Goal: Information Seeking & Learning: Find specific fact

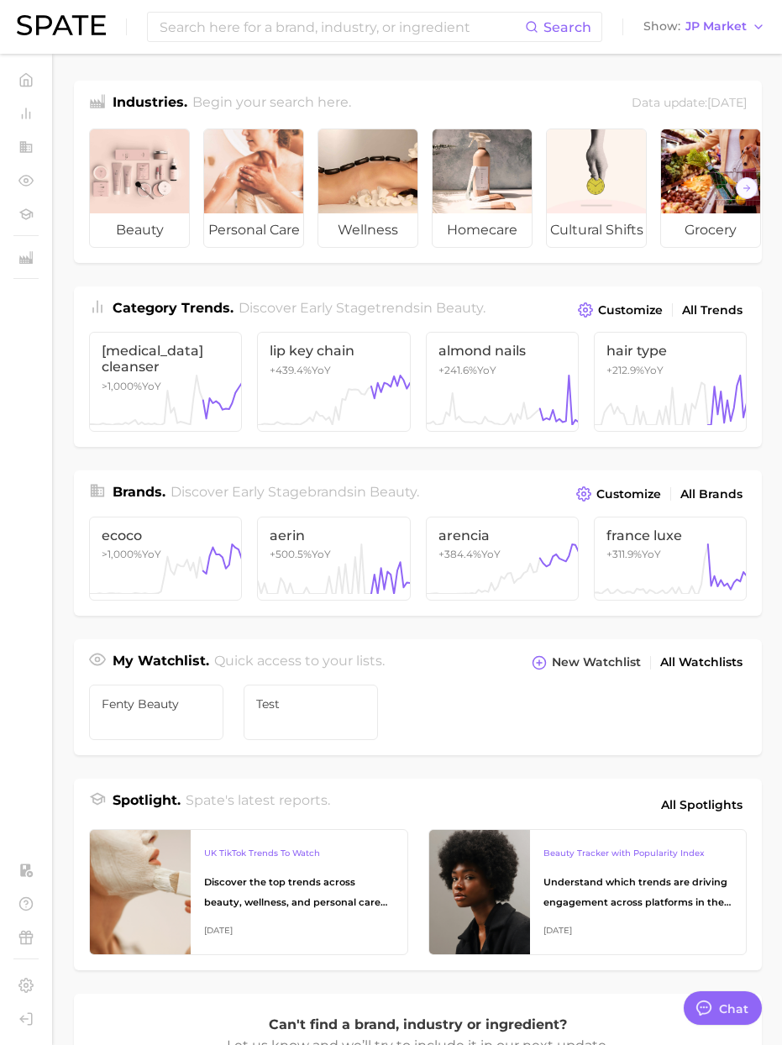
scroll to position [2755, 0]
type textarea "x"
click at [711, 31] on span "JP Market" at bounding box center [716, 26] width 61 height 9
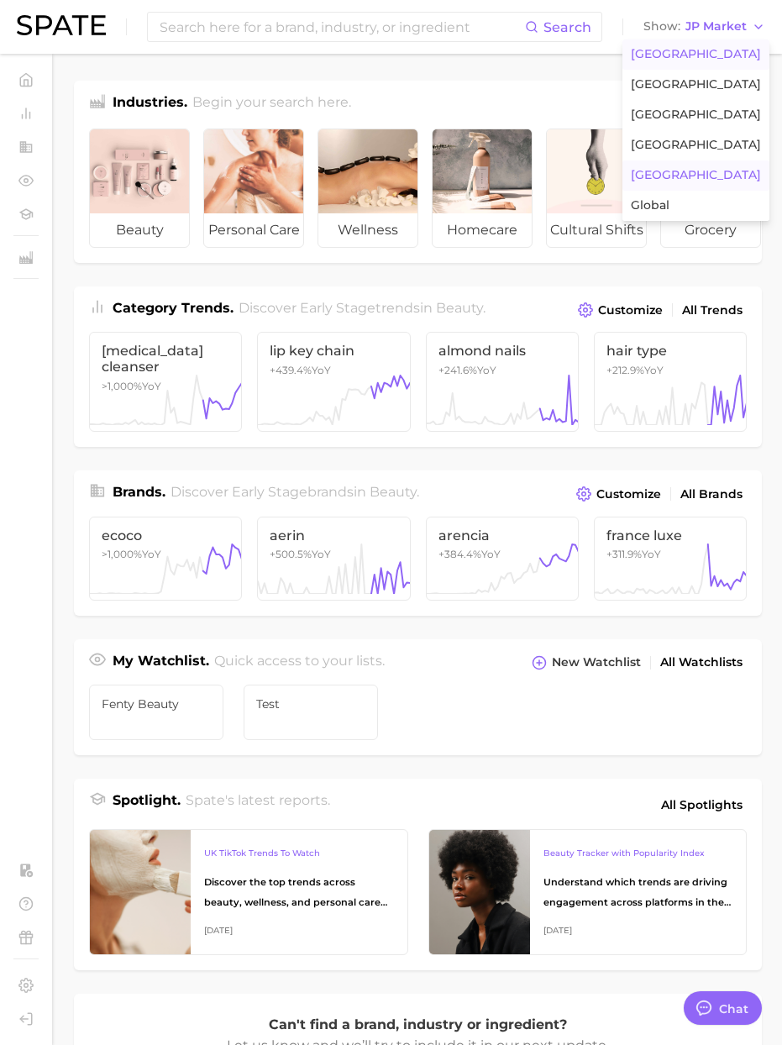
drag, startPoint x: 689, startPoint y: 55, endPoint x: 535, endPoint y: 45, distance: 154.1
click at [689, 55] on span "United States" at bounding box center [696, 54] width 130 height 14
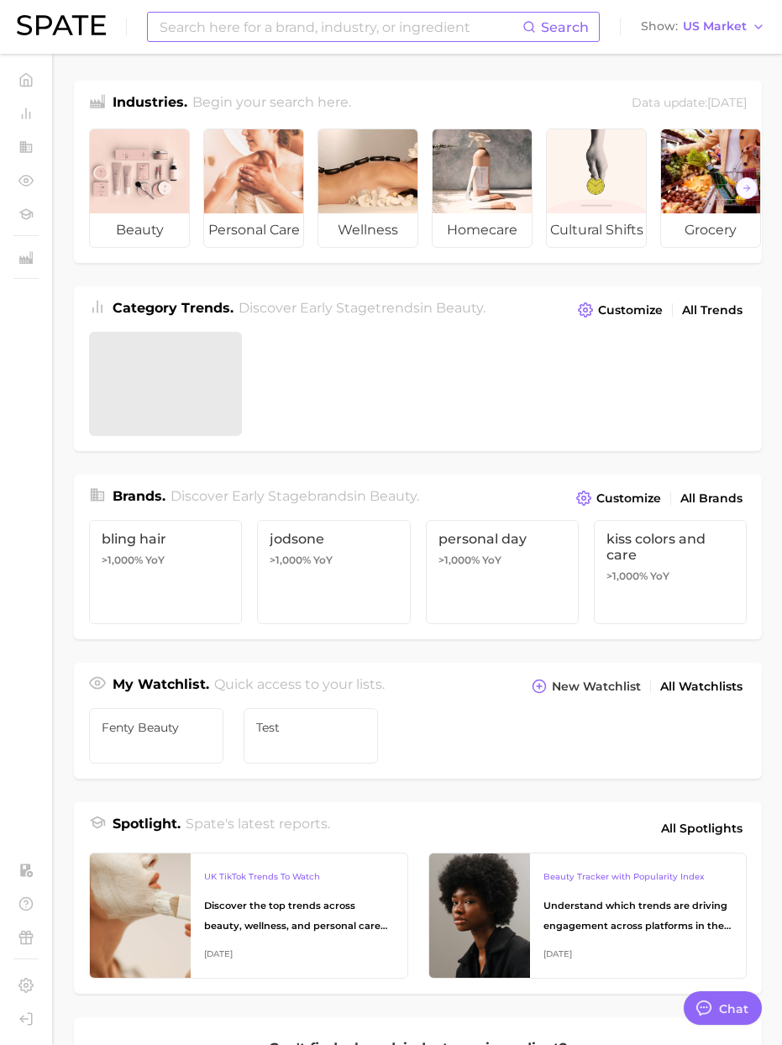
click at [439, 21] on input at bounding box center [340, 27] width 365 height 29
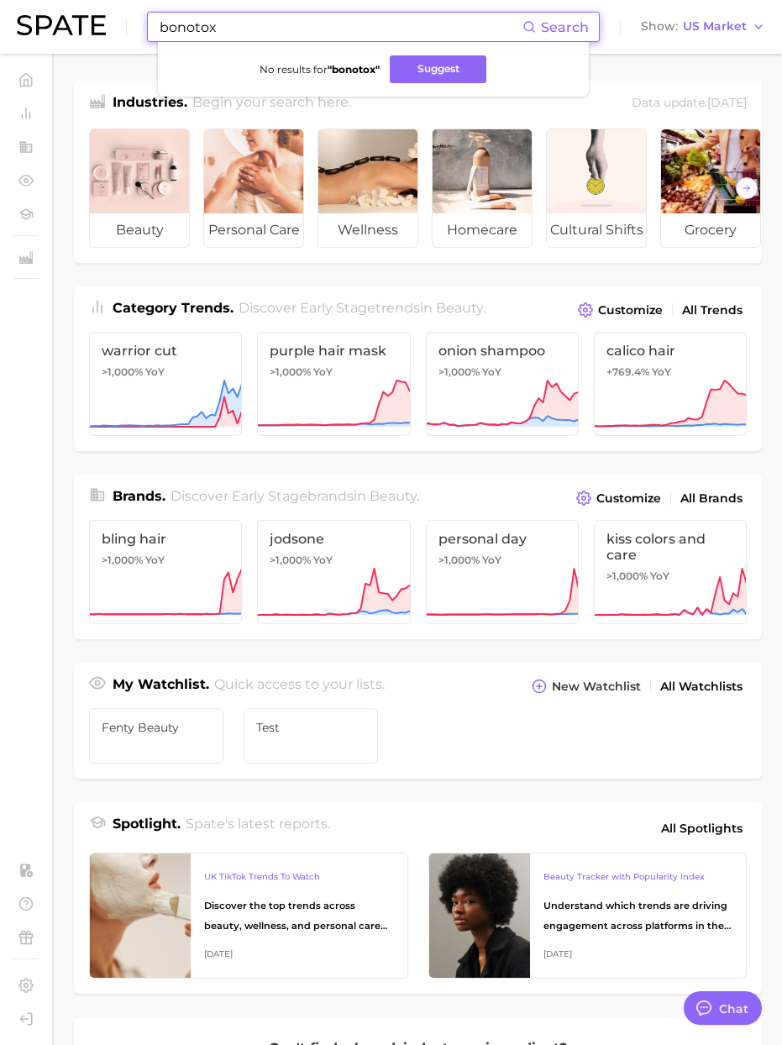
drag, startPoint x: 278, startPoint y: 28, endPoint x: 84, endPoint y: 26, distance: 194.1
click at [84, 26] on div "bonotox Search No results for " bonotox " Suggest Show US Market" at bounding box center [391, 27] width 749 height 54
type input "bonotox"
